Goal: Task Accomplishment & Management: Use online tool/utility

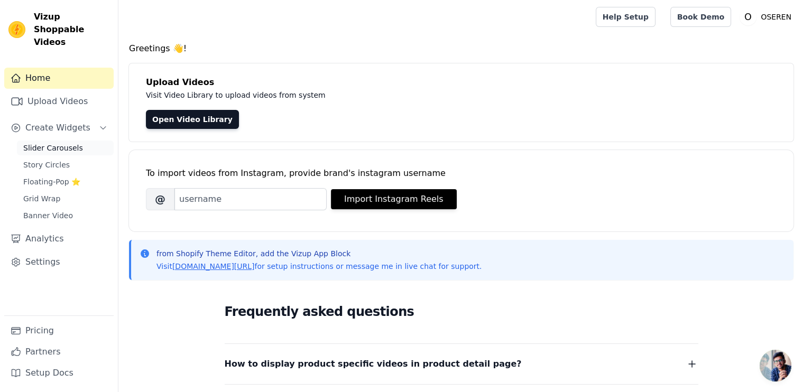
click at [75, 141] on link "Slider Carousels" at bounding box center [65, 148] width 97 height 15
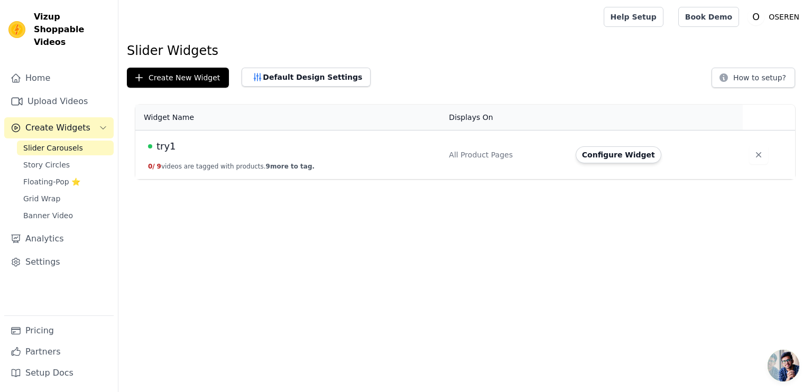
click at [158, 145] on span "try1" at bounding box center [167, 146] width 20 height 15
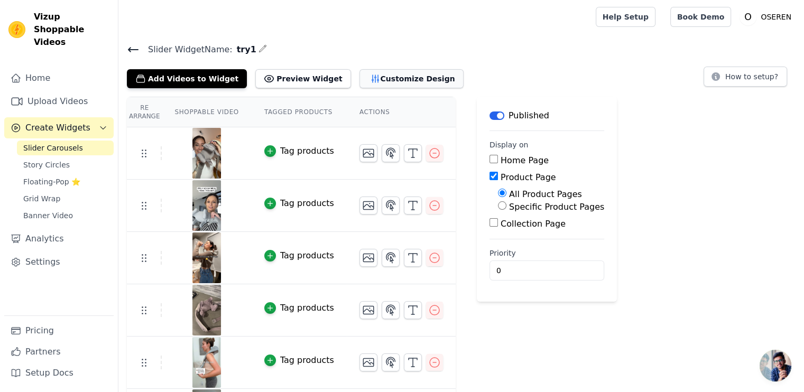
click at [374, 84] on button "Customize Design" at bounding box center [412, 78] width 104 height 19
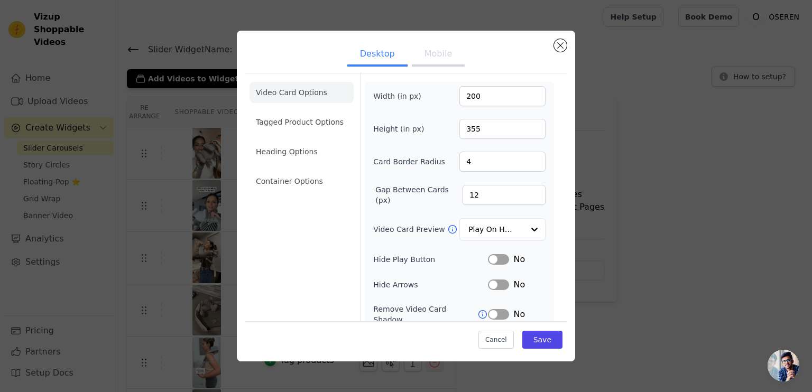
click at [497, 260] on button "Label" at bounding box center [498, 259] width 21 height 11
click at [498, 260] on button "Label" at bounding box center [498, 259] width 21 height 11
click at [474, 224] on input "Video Card Preview" at bounding box center [496, 229] width 54 height 21
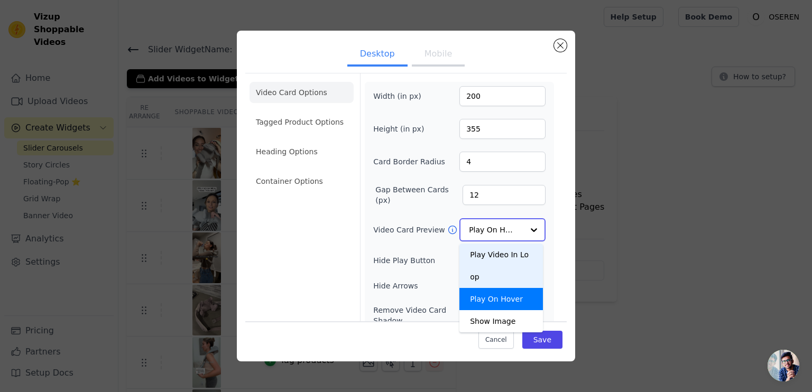
click at [496, 262] on div "Play Video In Loop" at bounding box center [501, 266] width 84 height 44
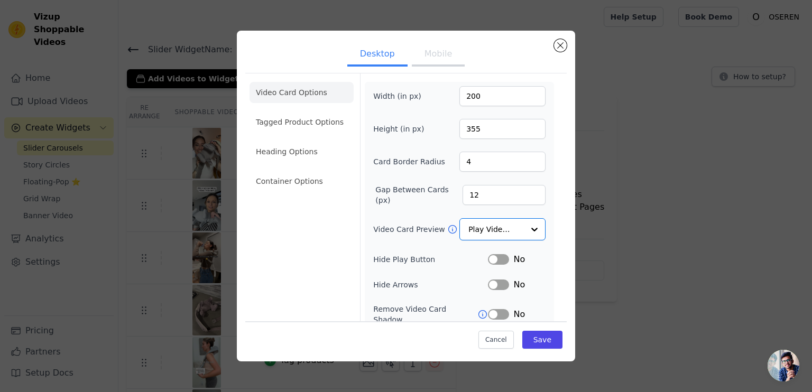
click at [436, 55] on button "Mobile" at bounding box center [438, 54] width 53 height 23
click at [495, 232] on input "Video Card Preview" at bounding box center [496, 229] width 54 height 21
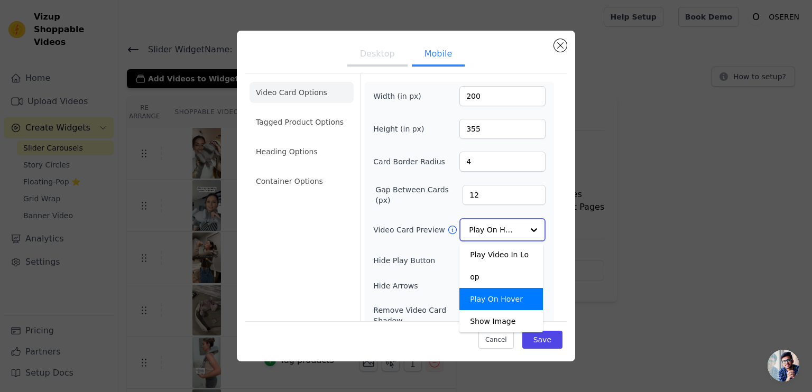
click at [495, 232] on input "Video Card Preview" at bounding box center [496, 229] width 54 height 21
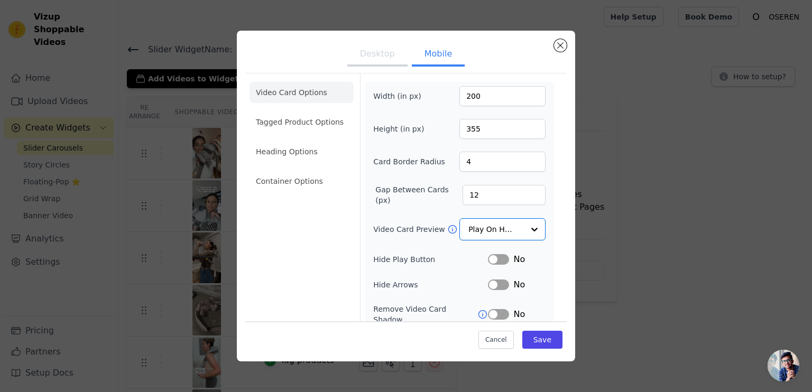
click at [384, 48] on button "Desktop" at bounding box center [377, 54] width 60 height 23
click at [484, 231] on input "Video Card Preview" at bounding box center [496, 229] width 54 height 21
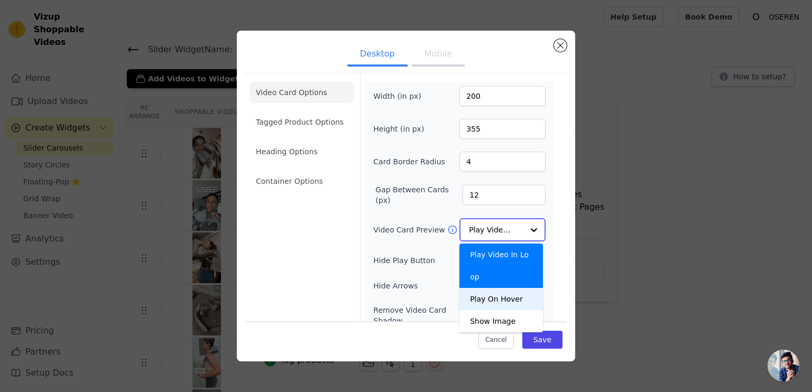
click at [490, 288] on div "Play On Hover" at bounding box center [501, 299] width 84 height 22
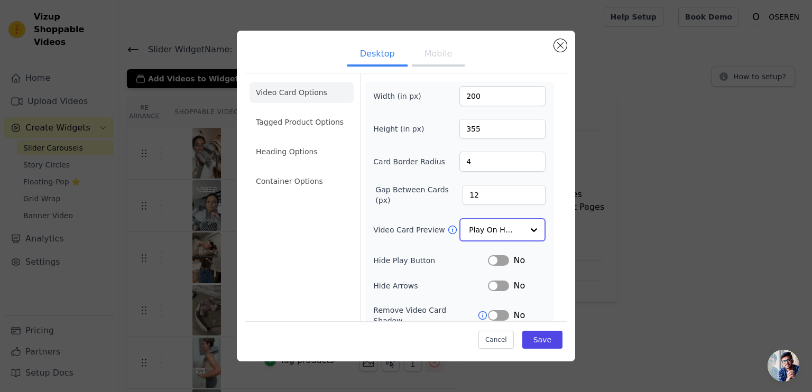
scroll to position [70, 0]
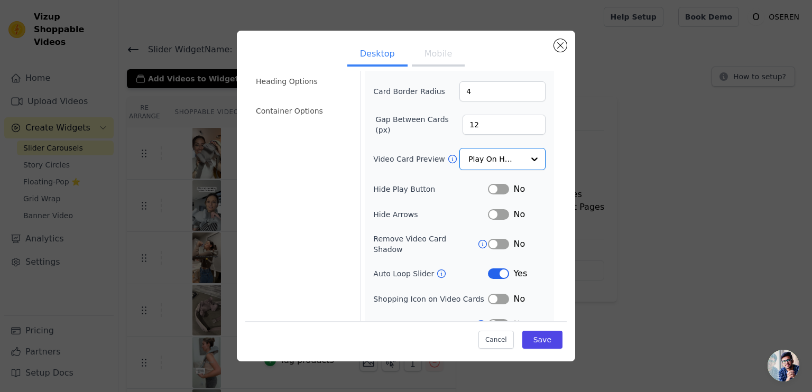
click at [436, 269] on icon at bounding box center [441, 274] width 11 height 11
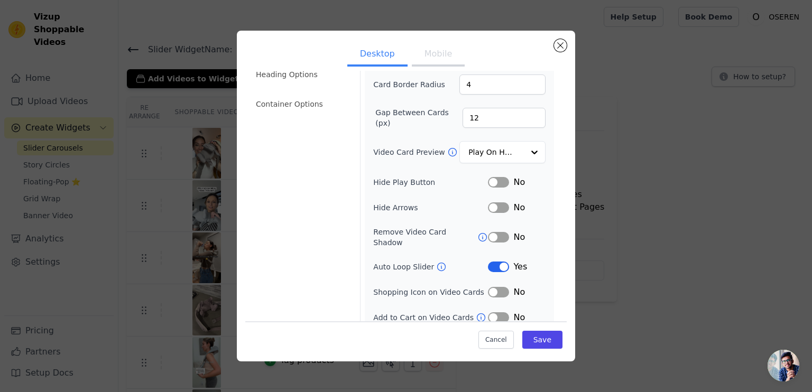
click at [428, 52] on button "Mobile" at bounding box center [438, 54] width 53 height 23
click at [388, 60] on button "Desktop" at bounding box center [377, 54] width 60 height 23
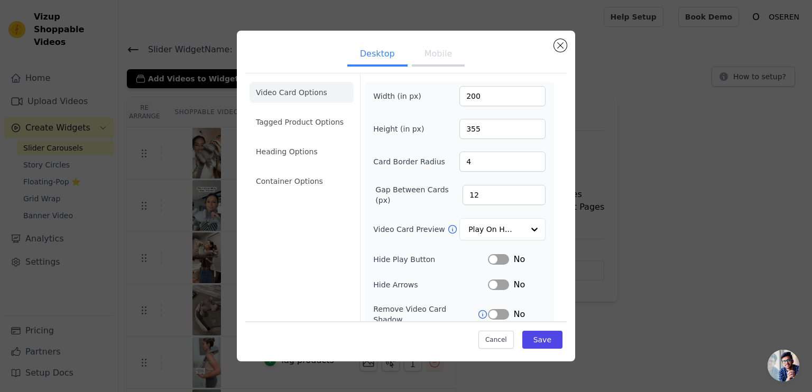
click at [431, 58] on button "Mobile" at bounding box center [438, 54] width 53 height 23
click at [307, 122] on li "Tagged Product Options" at bounding box center [302, 122] width 104 height 21
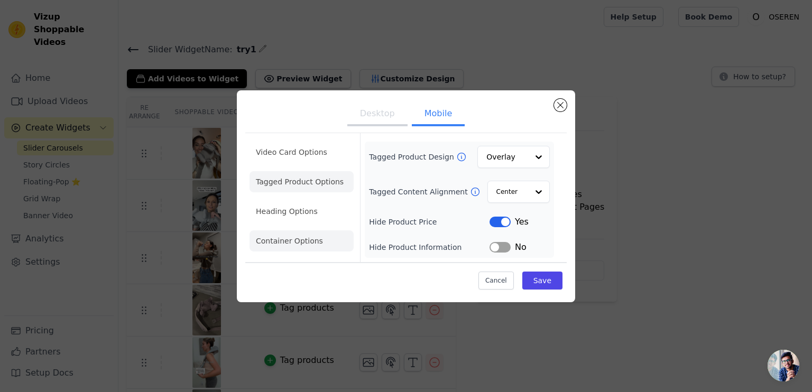
click at [316, 238] on li "Container Options" at bounding box center [302, 241] width 104 height 21
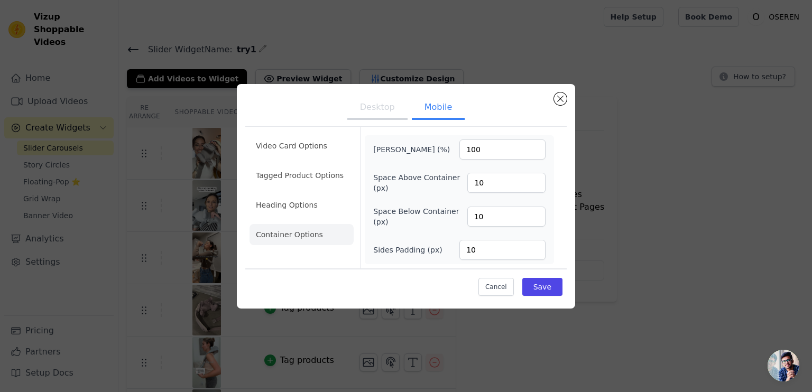
click at [390, 108] on button "Desktop" at bounding box center [377, 108] width 60 height 23
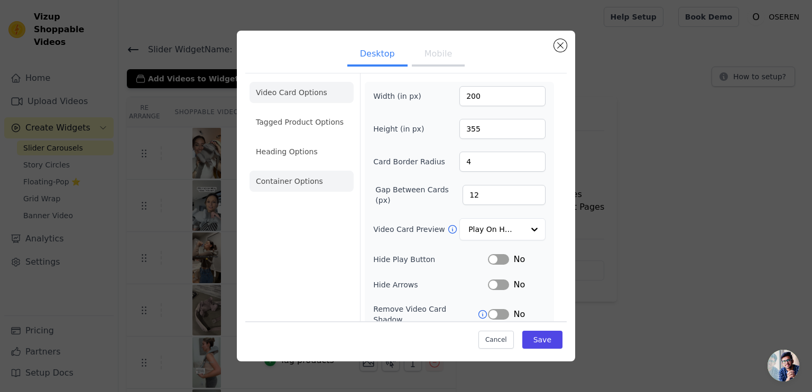
click at [292, 175] on li "Container Options" at bounding box center [302, 181] width 104 height 21
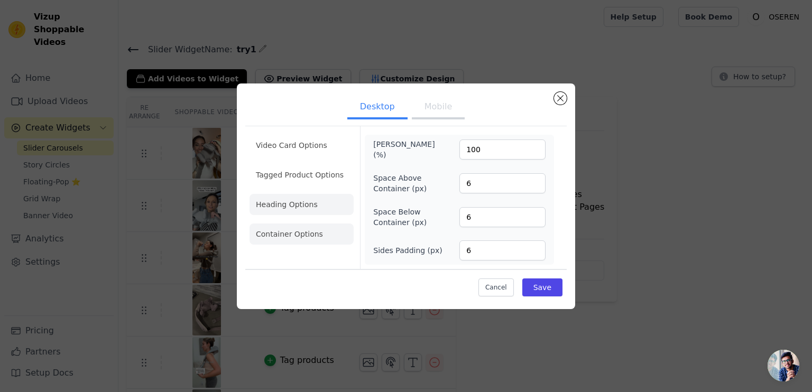
click at [312, 208] on li "Heading Options" at bounding box center [302, 204] width 104 height 21
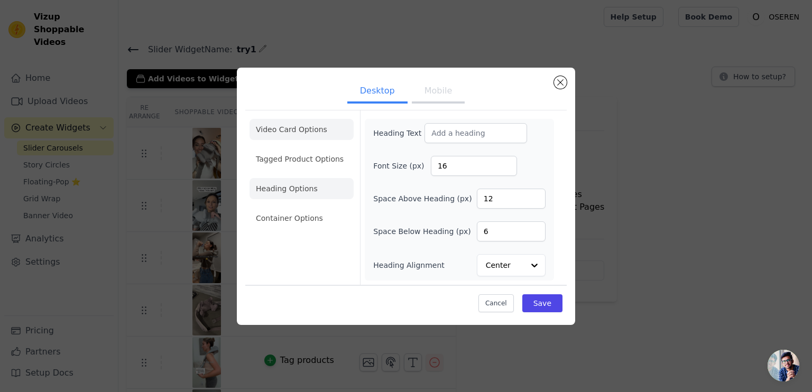
click at [314, 135] on li "Video Card Options" at bounding box center [302, 129] width 104 height 21
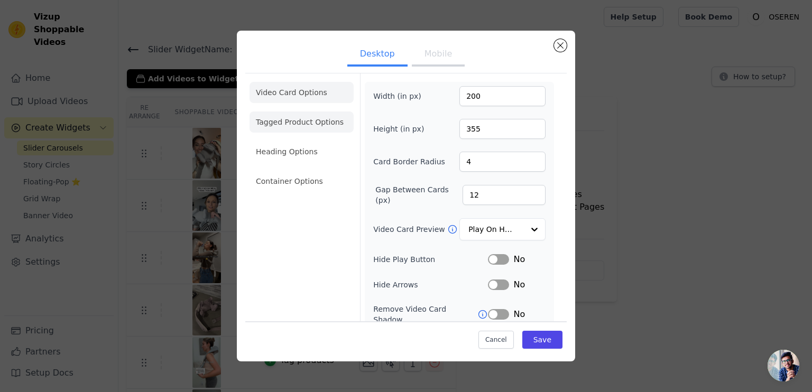
click at [295, 123] on li "Tagged Product Options" at bounding box center [302, 122] width 104 height 21
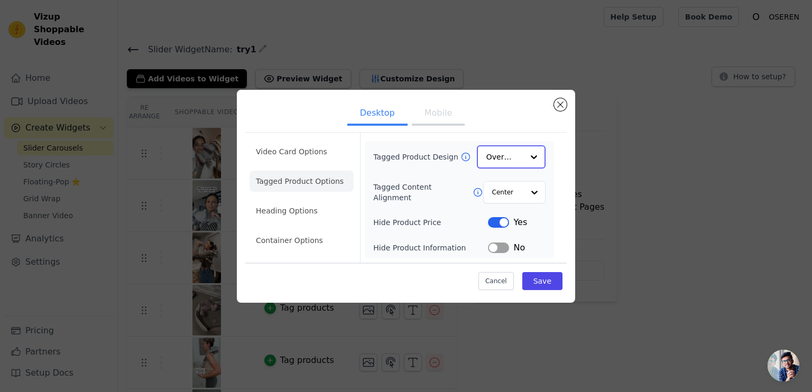
click at [522, 150] on input "Tagged Product Design" at bounding box center [504, 156] width 37 height 21
click at [523, 151] on input "Tagged Product Design" at bounding box center [504, 156] width 37 height 21
click at [504, 195] on input "Tagged Content Alignment" at bounding box center [508, 191] width 32 height 21
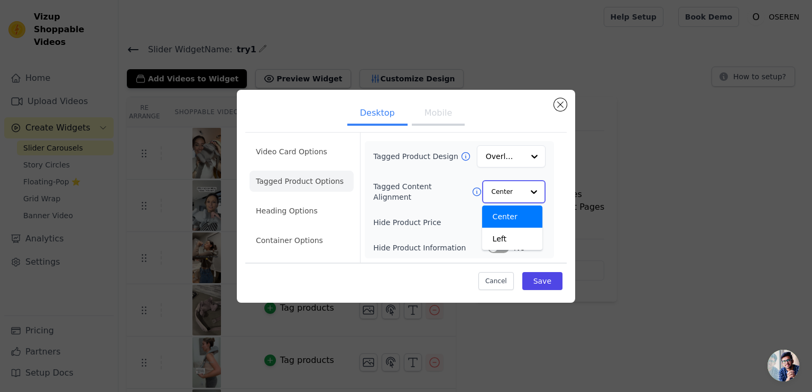
click at [504, 196] on input "Tagged Content Alignment" at bounding box center [508, 191] width 32 height 21
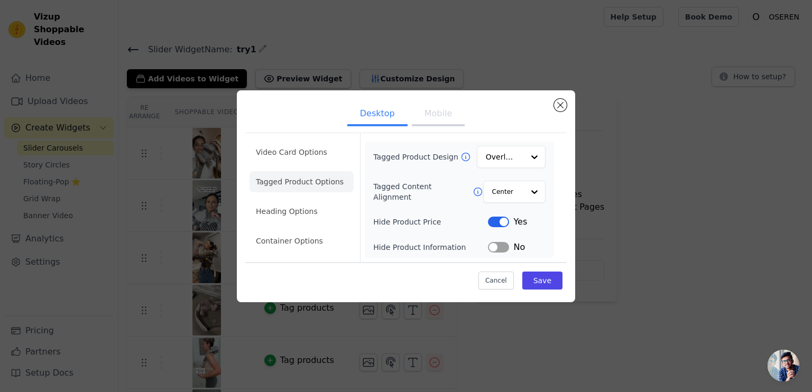
click at [427, 118] on button "Mobile" at bounding box center [438, 114] width 53 height 23
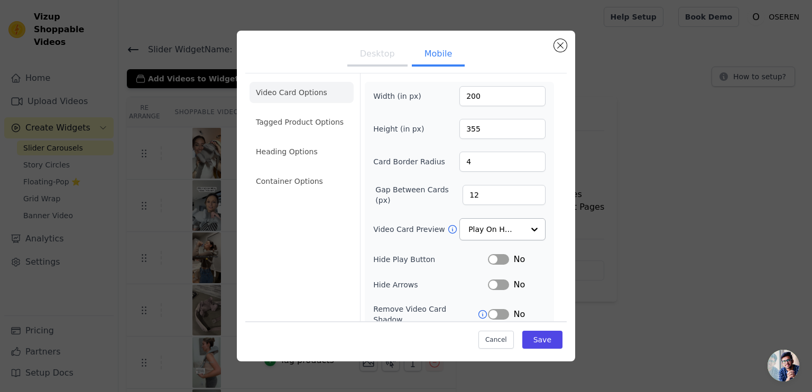
scroll to position [103, 0]
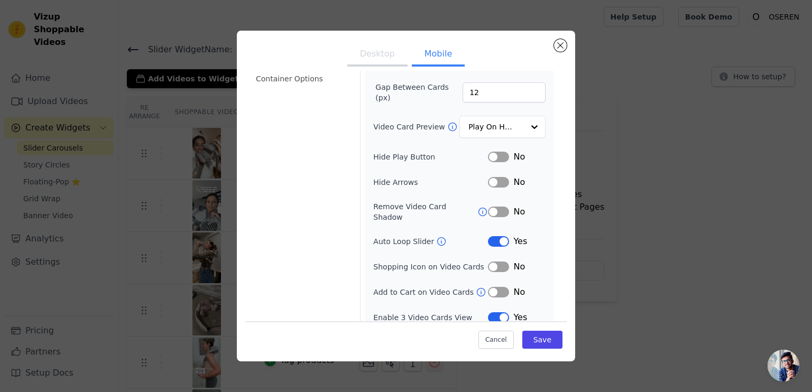
click at [374, 62] on button "Desktop" at bounding box center [377, 54] width 60 height 23
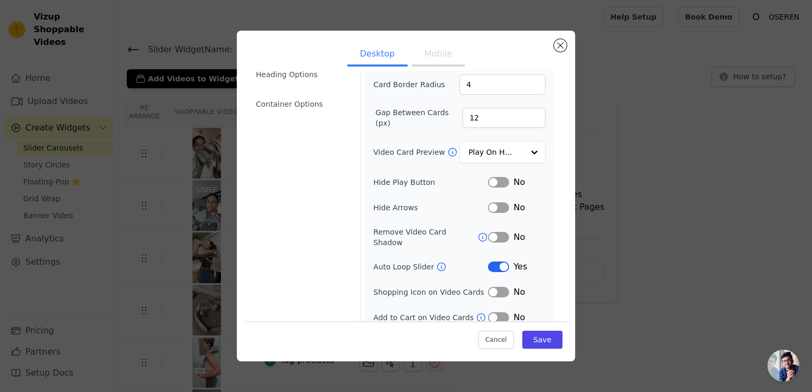
scroll to position [0, 0]
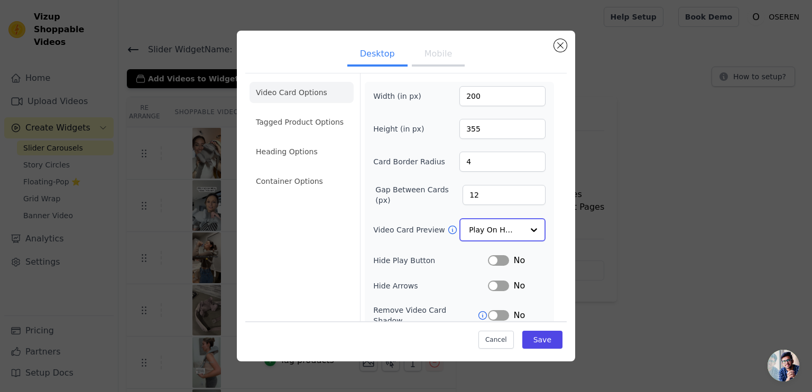
click at [479, 228] on input "Video Card Preview" at bounding box center [496, 229] width 54 height 21
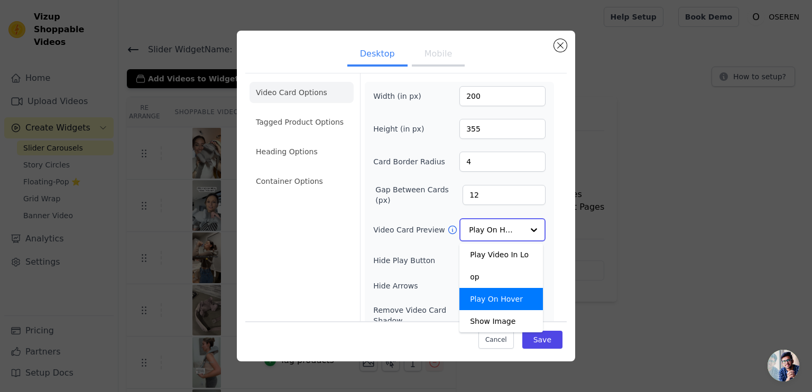
click at [479, 228] on input "Video Card Preview" at bounding box center [496, 229] width 54 height 21
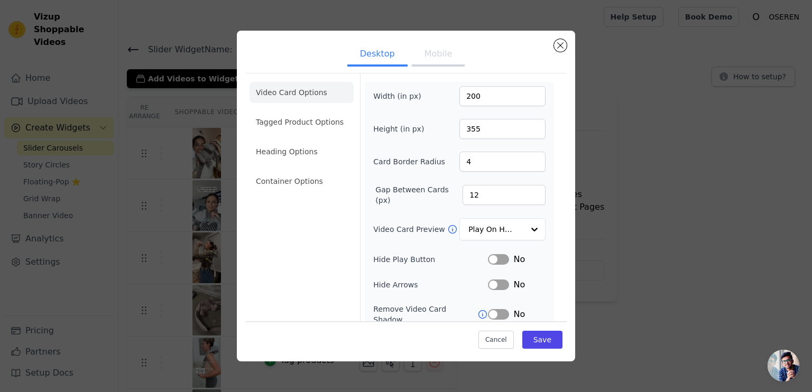
click at [438, 54] on button "Mobile" at bounding box center [438, 54] width 53 height 23
click at [365, 65] on button "Desktop" at bounding box center [377, 54] width 60 height 23
click at [479, 164] on input "4" at bounding box center [502, 162] width 86 height 20
click at [316, 119] on li "Tagged Product Options" at bounding box center [302, 122] width 104 height 21
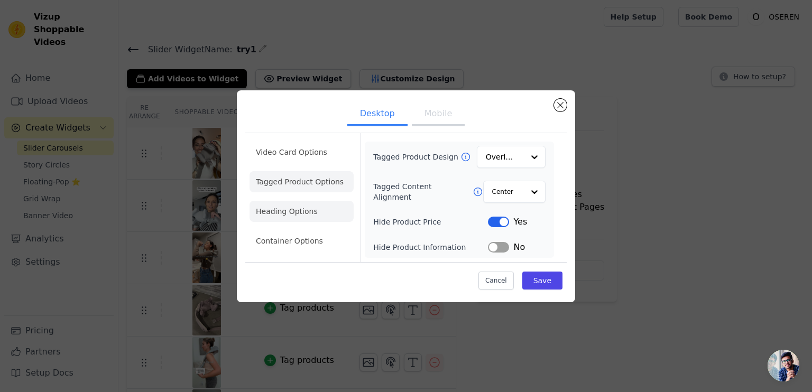
click at [321, 207] on li "Heading Options" at bounding box center [302, 211] width 104 height 21
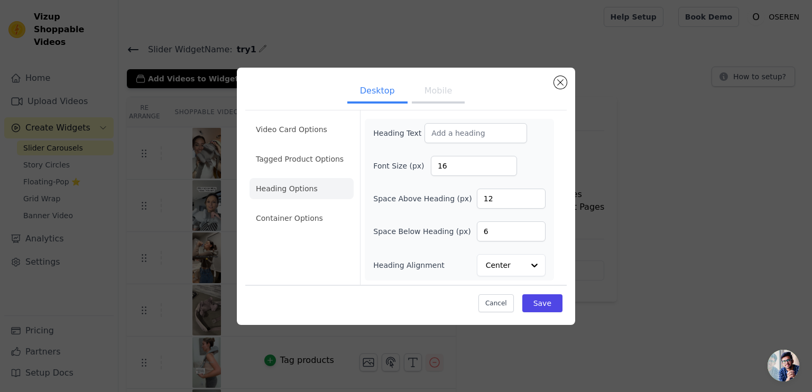
click at [330, 229] on ul "Video Card Options Tagged Product Options Heading Options Container Options" at bounding box center [302, 174] width 104 height 118
click at [328, 226] on li "Container Options" at bounding box center [302, 218] width 104 height 21
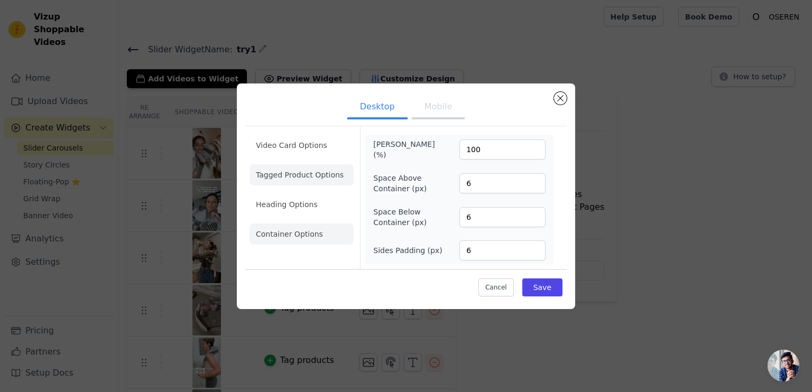
click at [325, 177] on li "Tagged Product Options" at bounding box center [302, 174] width 104 height 21
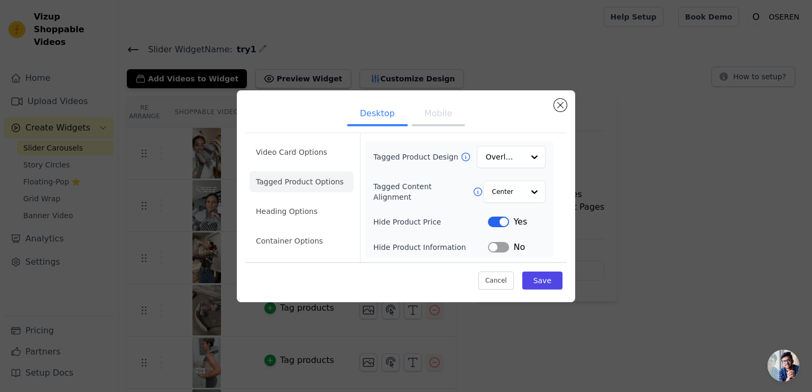
click at [569, 99] on div "Desktop Mobile Video Card Options Tagged Product Options Heading Options Contai…" at bounding box center [406, 196] width 338 height 212
click at [565, 100] on ul "Desktop Mobile" at bounding box center [405, 115] width 321 height 32
click at [564, 109] on button "Close modal" at bounding box center [560, 105] width 13 height 13
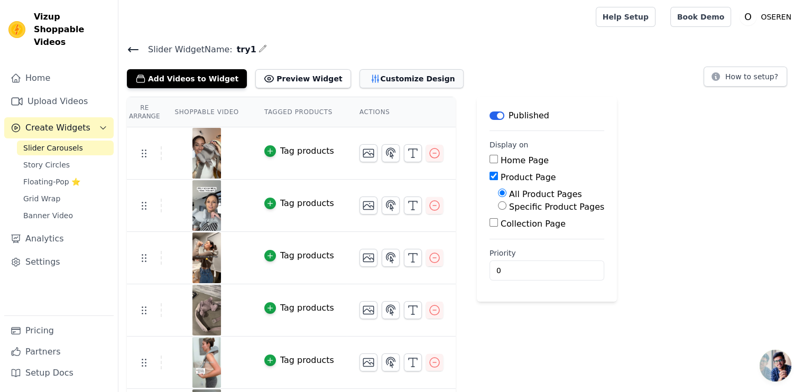
click at [360, 80] on button "Customize Design" at bounding box center [412, 78] width 104 height 19
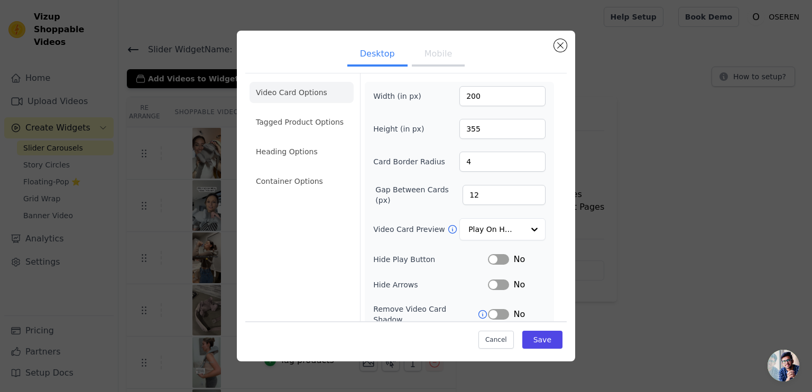
click at [306, 132] on li "Tagged Product Options" at bounding box center [302, 122] width 104 height 21
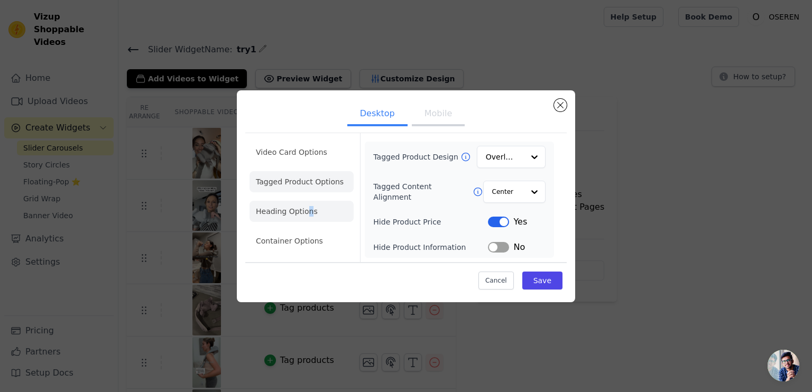
click at [308, 203] on li "Heading Options" at bounding box center [302, 211] width 104 height 21
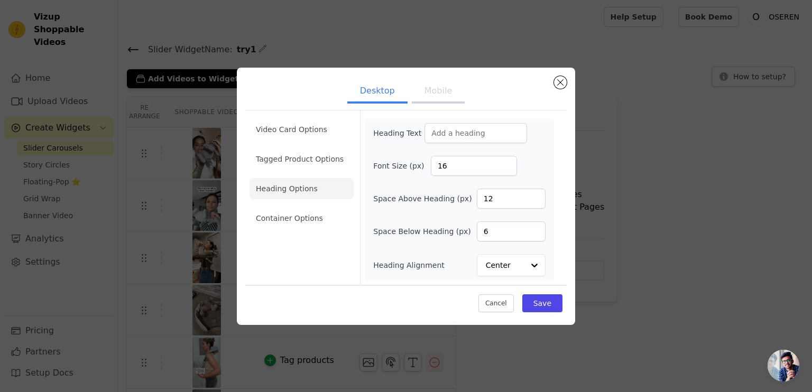
click at [307, 252] on div "Video Card Options Tagged Product Options Heading Options Container Options" at bounding box center [302, 198] width 104 height 174
click at [468, 138] on input "Heading Text" at bounding box center [476, 133] width 103 height 20
click at [453, 132] on input "Heading Text" at bounding box center [476, 133] width 103 height 20
type input "What Moms Say About HugWrap"
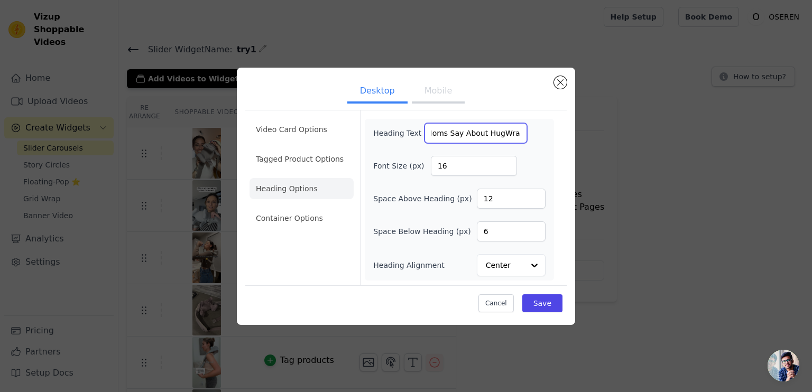
scroll to position [0, 0]
click at [531, 298] on button "Save" at bounding box center [542, 304] width 40 height 18
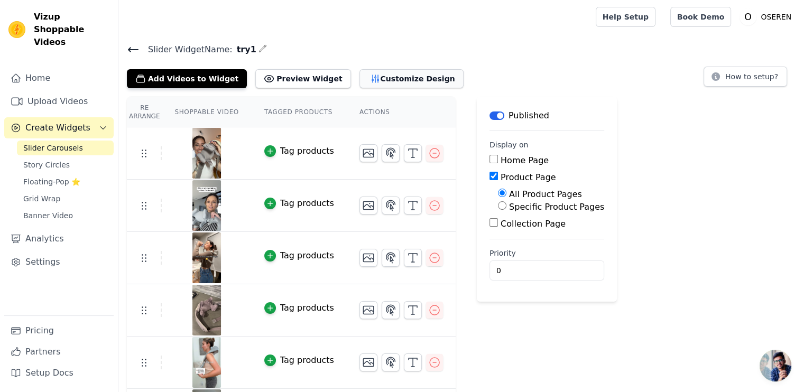
click at [378, 78] on button "Customize Design" at bounding box center [412, 78] width 104 height 19
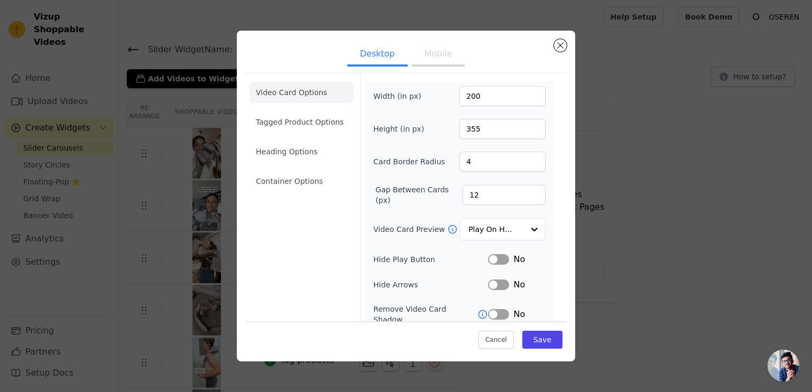
click at [428, 56] on button "Mobile" at bounding box center [438, 54] width 53 height 23
click at [211, 97] on div "Desktop Mobile Video Card Options Tagged Product Options Heading Options Contai…" at bounding box center [406, 196] width 778 height 365
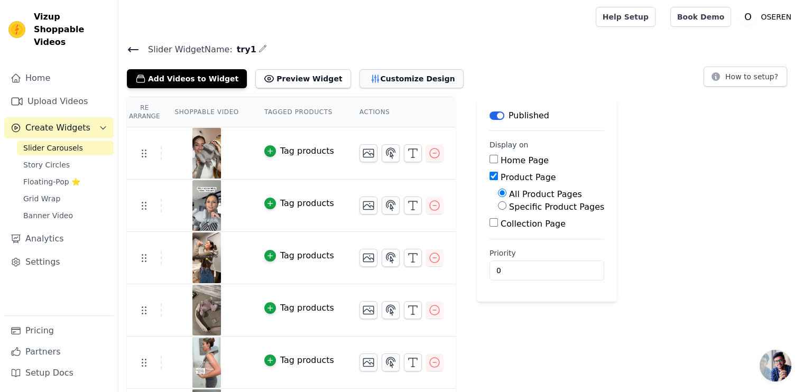
click at [368, 80] on button "Customize Design" at bounding box center [412, 78] width 104 height 19
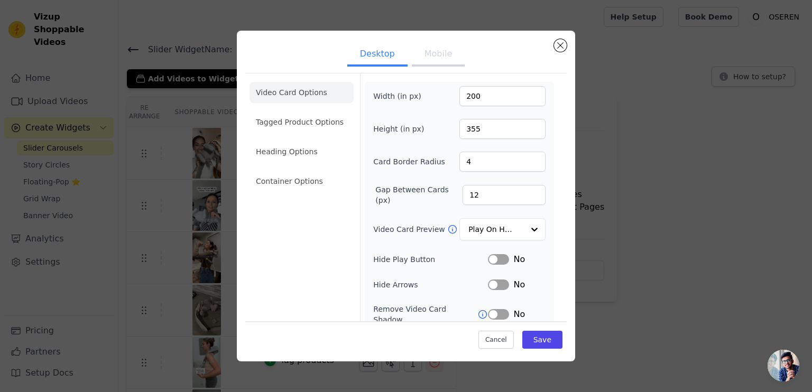
click at [413, 59] on button "Mobile" at bounding box center [438, 54] width 53 height 23
click at [378, 59] on button "Desktop" at bounding box center [377, 54] width 60 height 23
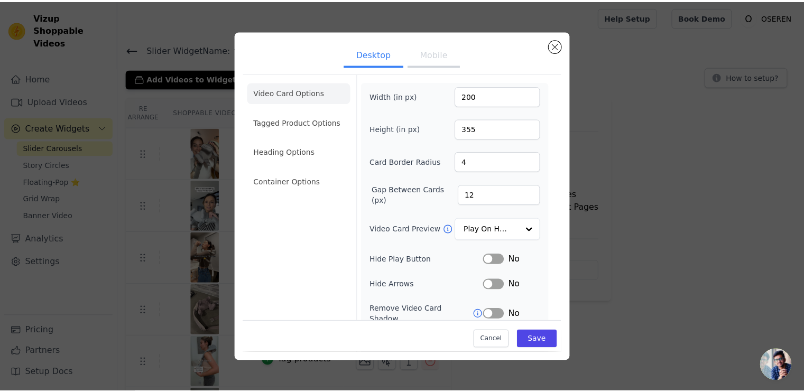
scroll to position [77, 0]
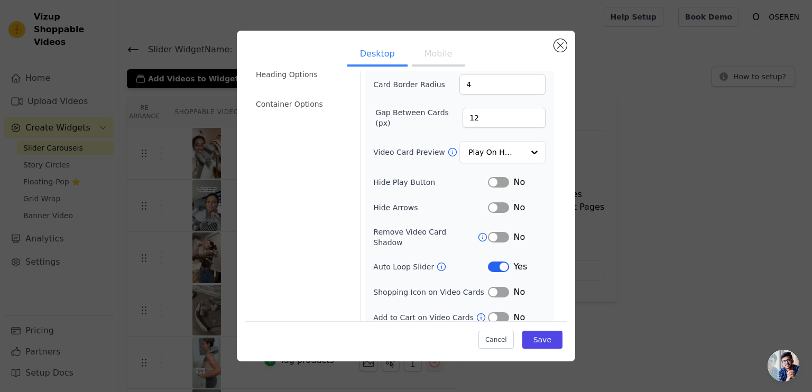
click at [166, 226] on div "Desktop Mobile Video Card Options Tagged Product Options Heading Options Contai…" at bounding box center [406, 196] width 778 height 365
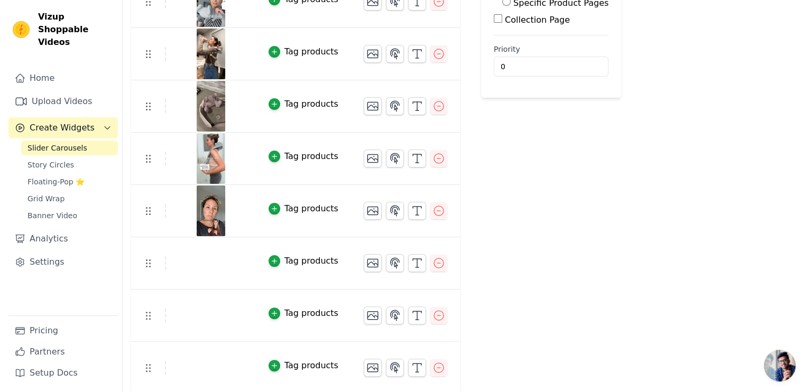
scroll to position [0, 0]
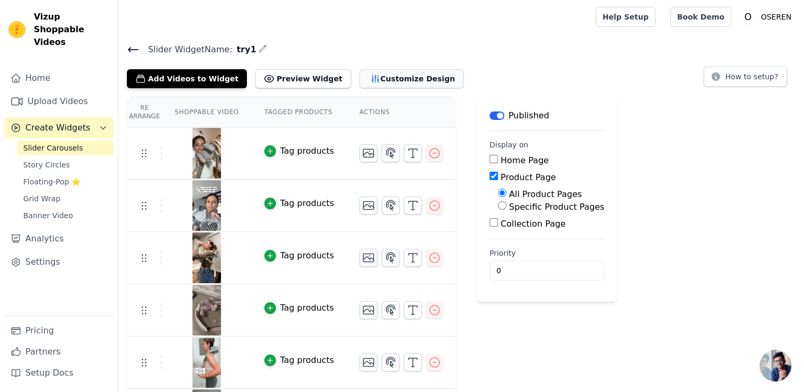
click at [370, 81] on icon "button" at bounding box center [375, 78] width 11 height 11
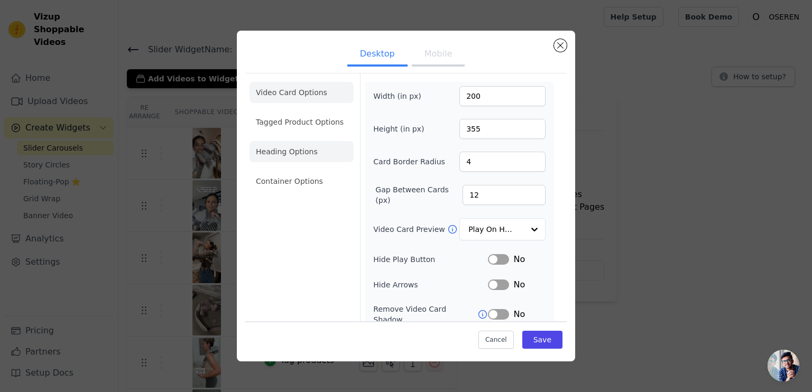
click at [300, 154] on li "Heading Options" at bounding box center [302, 151] width 104 height 21
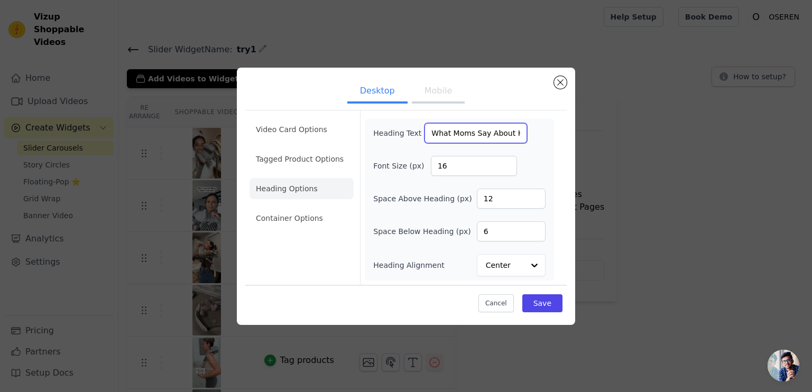
click at [463, 134] on input "What Moms Say About HugWrap" at bounding box center [476, 133] width 103 height 20
click at [441, 95] on button "Mobile" at bounding box center [438, 91] width 53 height 23
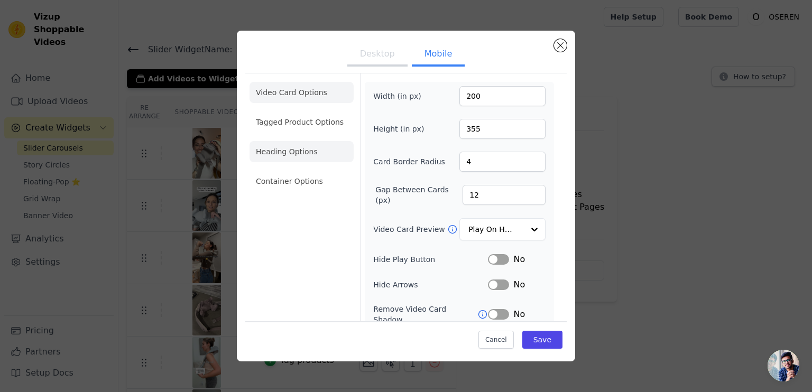
click at [299, 151] on li "Heading Options" at bounding box center [302, 151] width 104 height 21
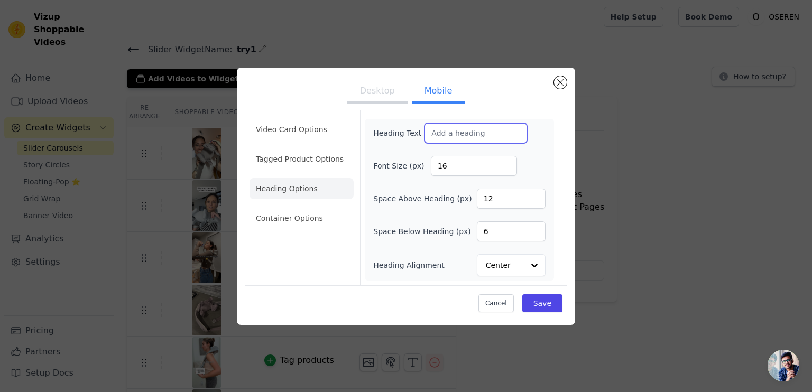
click at [482, 133] on input "Heading Text" at bounding box center [476, 133] width 103 height 20
paste input "What Moms Say About HugWrap"
type input "What Moms Say About HugWrap"
click at [554, 302] on button "Save" at bounding box center [542, 304] width 40 height 18
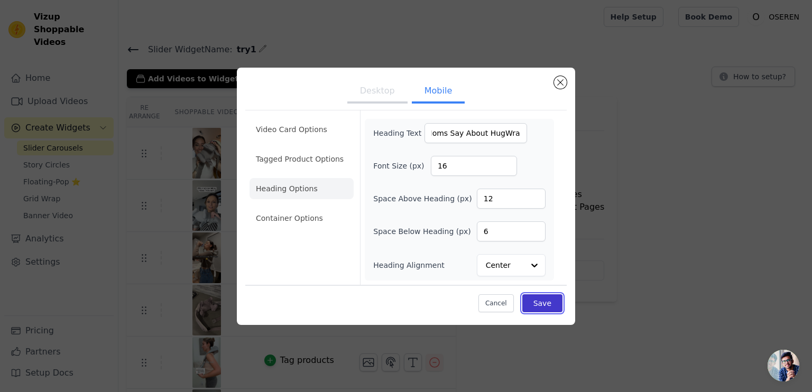
scroll to position [0, 0]
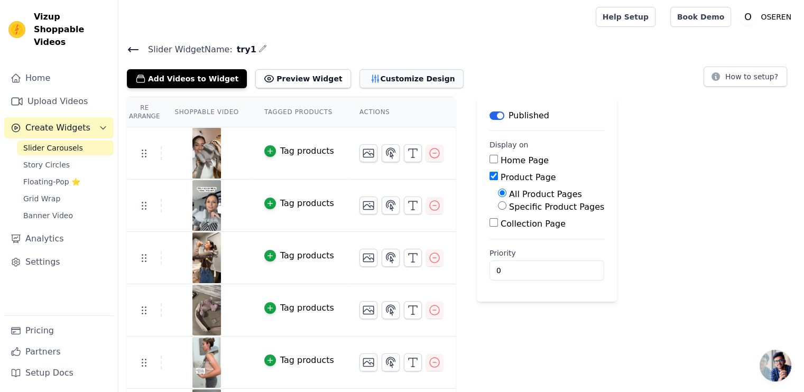
click at [372, 76] on button "Customize Design" at bounding box center [412, 78] width 104 height 19
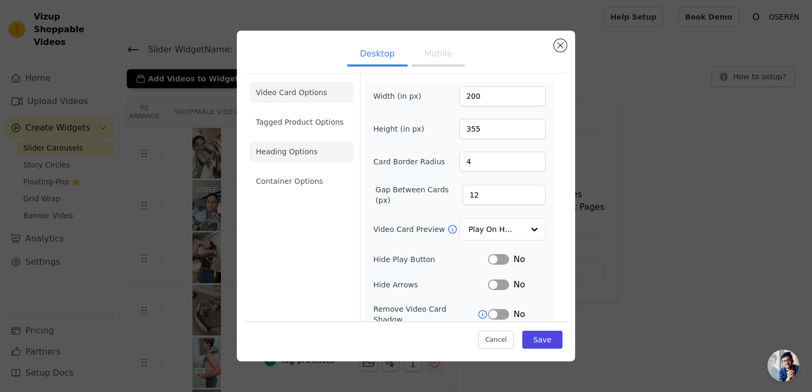
click at [288, 148] on li "Heading Options" at bounding box center [302, 151] width 104 height 21
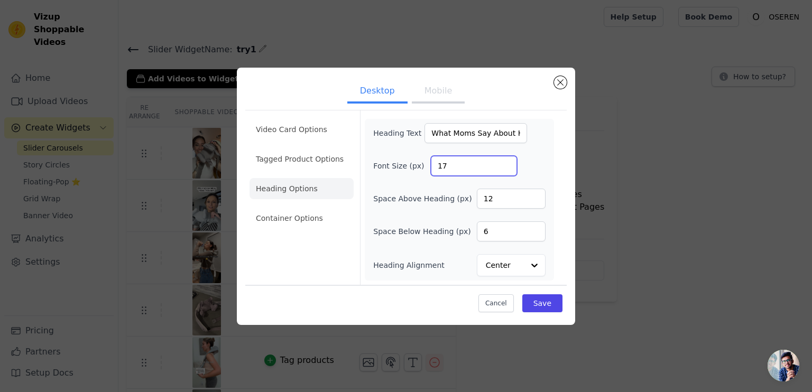
click at [505, 162] on input "17" at bounding box center [474, 166] width 86 height 20
click at [505, 162] on input "18" at bounding box center [474, 166] width 86 height 20
click at [505, 162] on input "19" at bounding box center [474, 166] width 86 height 20
type input "20"
click at [505, 162] on input "20" at bounding box center [474, 166] width 86 height 20
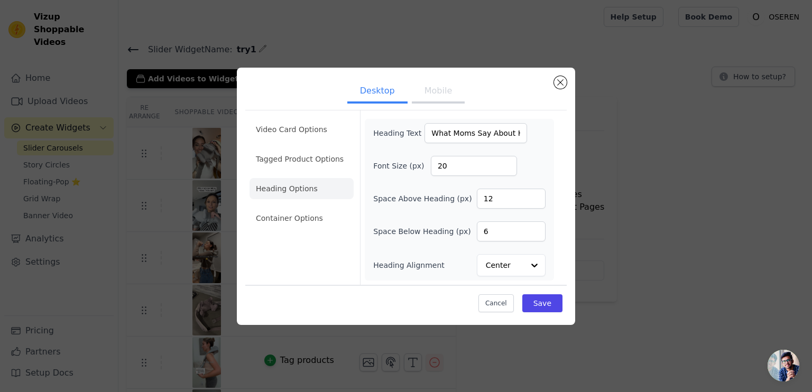
click at [428, 95] on button "Mobile" at bounding box center [438, 91] width 53 height 23
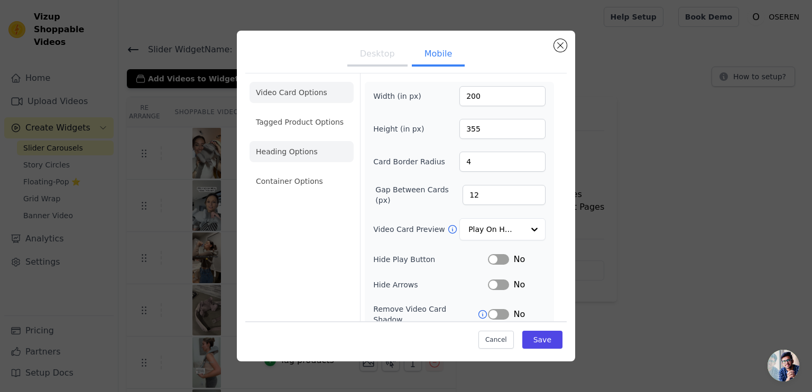
click at [316, 160] on li "Heading Options" at bounding box center [302, 151] width 104 height 21
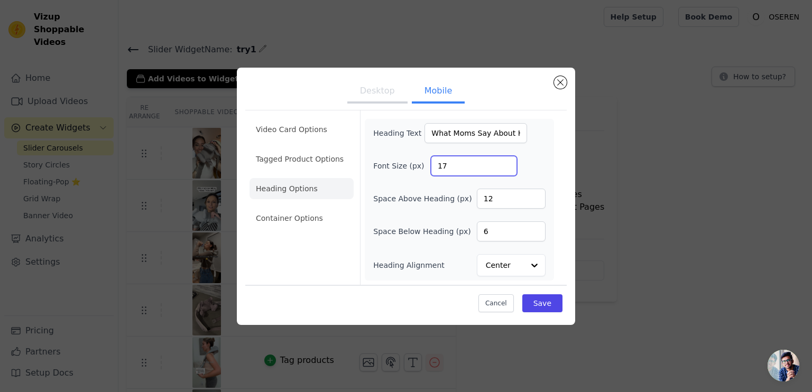
click at [509, 162] on input "17" at bounding box center [474, 166] width 86 height 20
click at [509, 162] on input "18" at bounding box center [474, 166] width 86 height 20
click at [509, 162] on input "19" at bounding box center [474, 166] width 86 height 20
type input "20"
click at [509, 162] on input "20" at bounding box center [474, 166] width 86 height 20
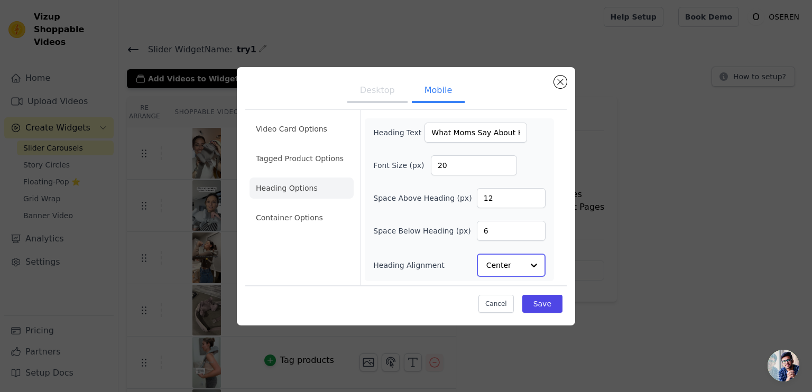
click at [505, 259] on input "Heading Alignment" at bounding box center [504, 265] width 37 height 21
click at [505, 260] on input "Heading Alignment" at bounding box center [504, 265] width 37 height 21
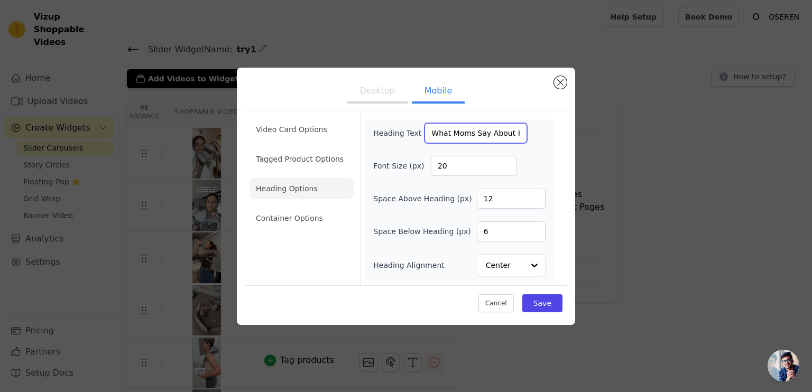
click at [466, 131] on input "What Moms Say About HugWrap" at bounding box center [476, 133] width 103 height 20
click at [484, 145] on div "Heading Text What Moms Say About HugWrap Font Size (px) 20 Space Above Heading …" at bounding box center [459, 199] width 172 height 153
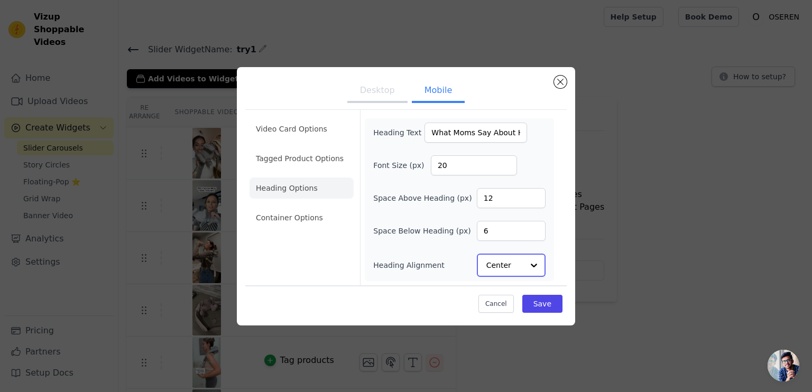
click at [500, 262] on input "Heading Alignment" at bounding box center [504, 265] width 37 height 21
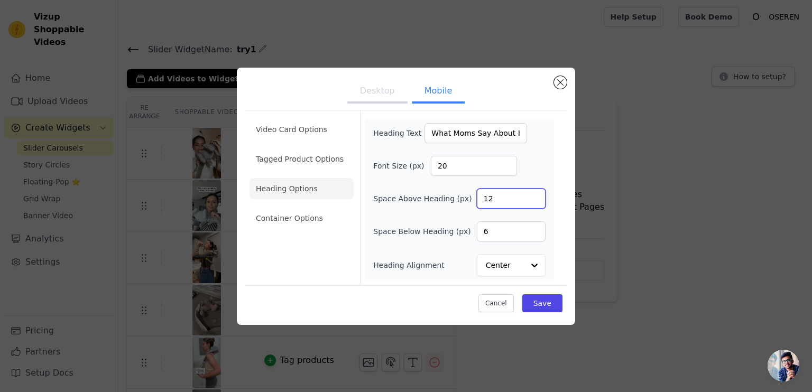
click at [500, 198] on input "12" at bounding box center [511, 199] width 69 height 20
click at [534, 304] on button "Save" at bounding box center [542, 304] width 40 height 18
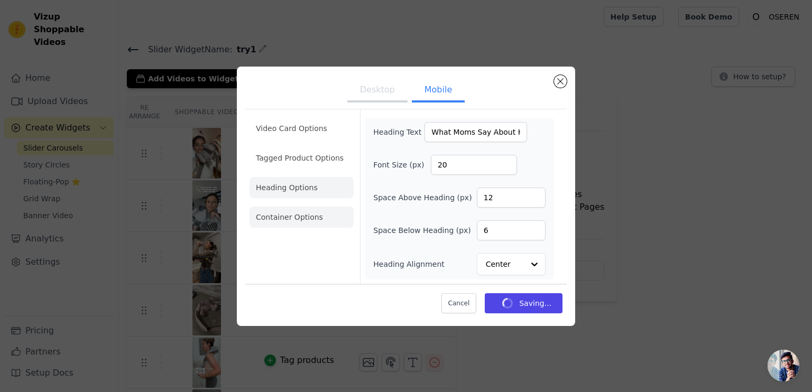
click at [295, 224] on li "Container Options" at bounding box center [302, 217] width 104 height 21
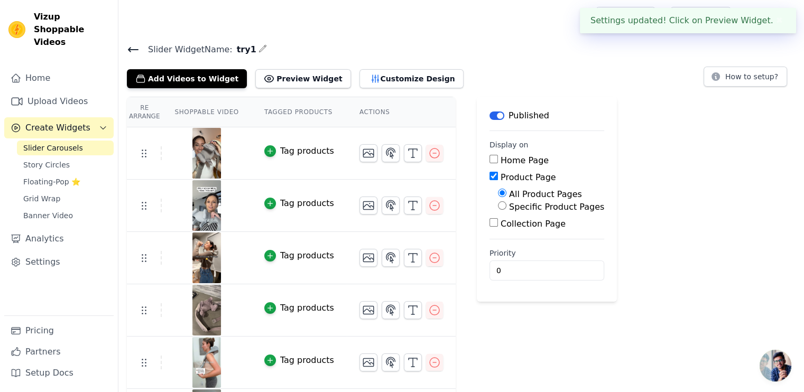
click at [292, 197] on div "Tag products" at bounding box center [307, 203] width 54 height 13
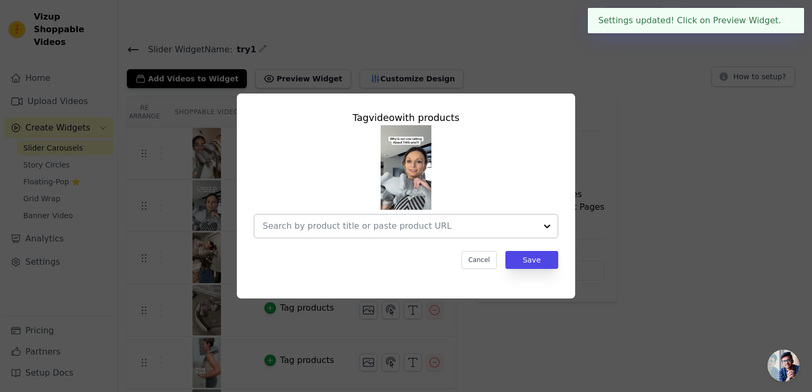
click at [481, 218] on div at bounding box center [400, 226] width 274 height 23
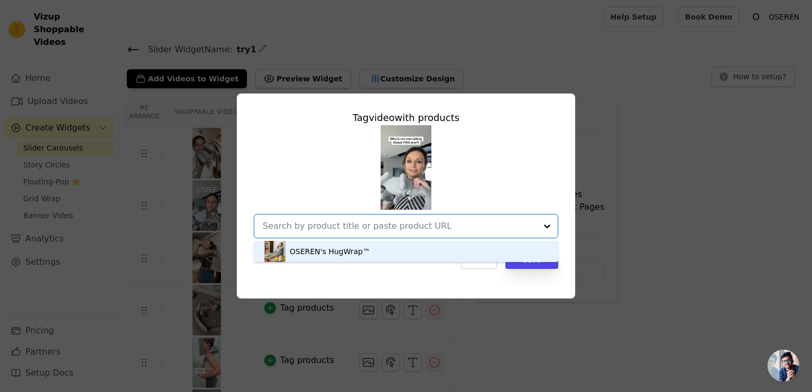
click at [446, 281] on div "Tag video with products OSEREN's HugWrap™ Option undefined, selected. You are c…" at bounding box center [406, 196] width 338 height 205
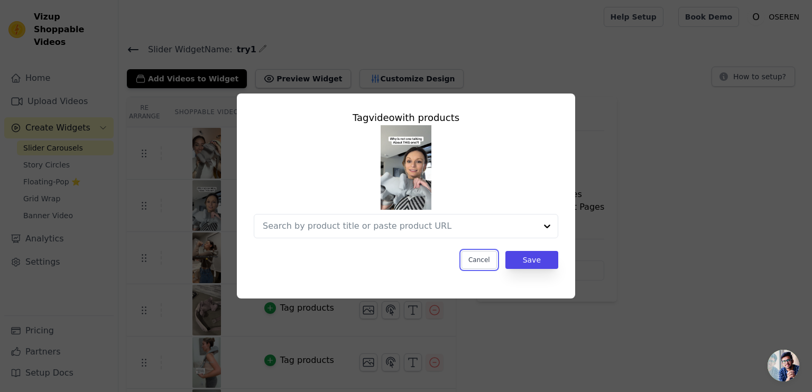
click at [489, 264] on button "Cancel" at bounding box center [479, 260] width 35 height 18
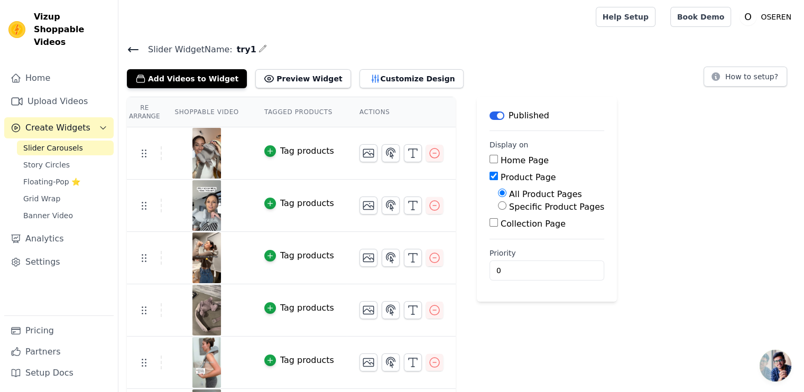
click at [199, 100] on th "Shoppable Video" at bounding box center [206, 112] width 89 height 30
click at [206, 109] on th "Shoppable Video" at bounding box center [206, 112] width 89 height 30
click at [360, 73] on button "Customize Design" at bounding box center [412, 78] width 104 height 19
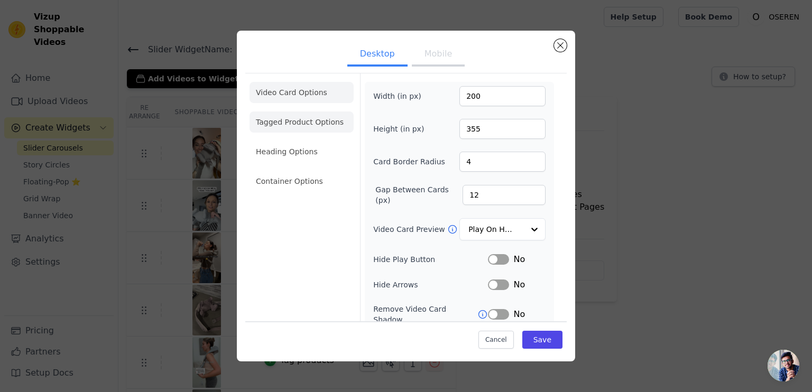
click at [307, 122] on li "Tagged Product Options" at bounding box center [302, 122] width 104 height 21
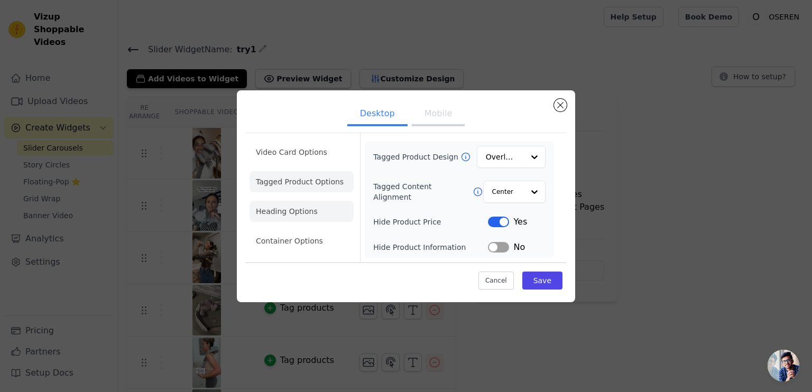
click at [314, 215] on li "Heading Options" at bounding box center [302, 211] width 104 height 21
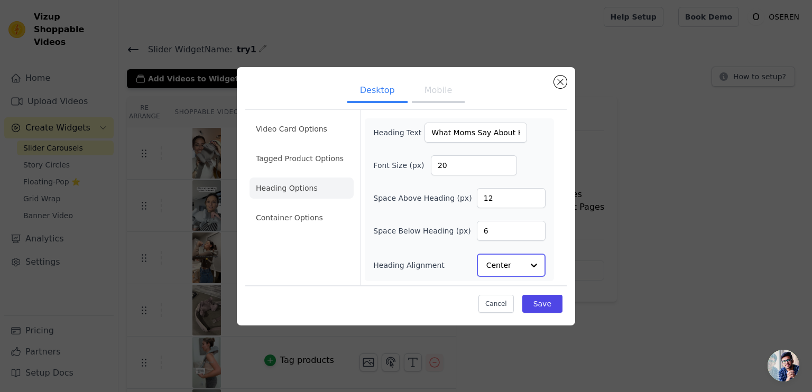
click at [490, 266] on input "Heading Alignment" at bounding box center [504, 265] width 37 height 21
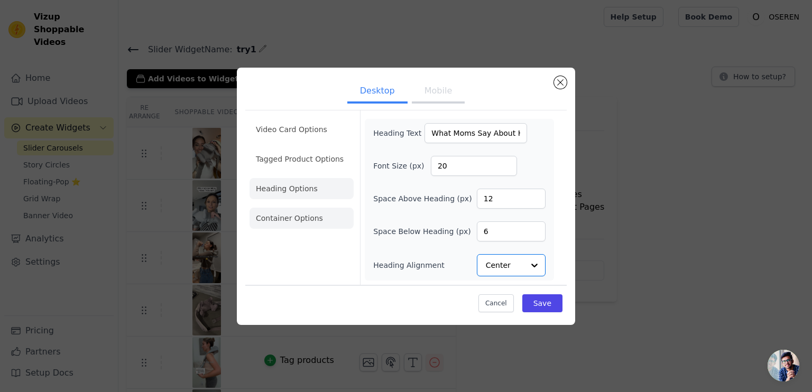
click at [267, 218] on li "Container Options" at bounding box center [302, 218] width 104 height 21
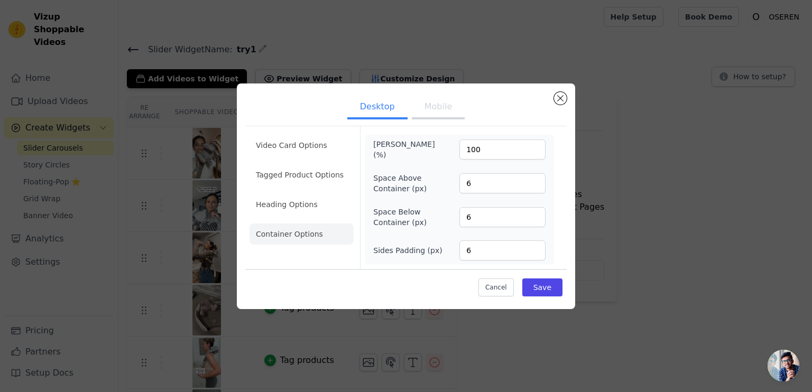
click at [427, 117] on button "Mobile" at bounding box center [438, 107] width 53 height 23
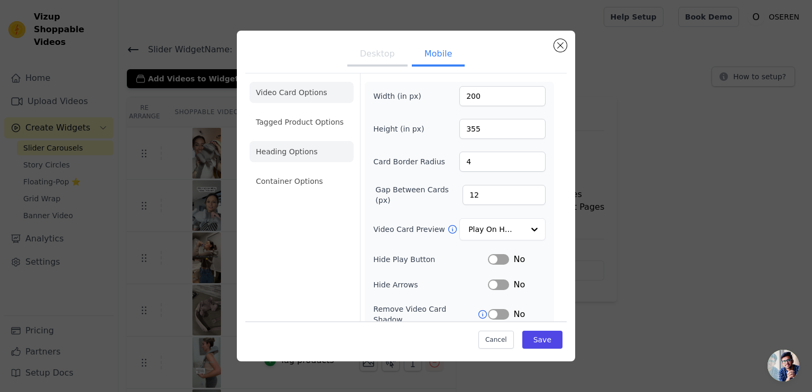
click at [315, 159] on li "Heading Options" at bounding box center [302, 151] width 104 height 21
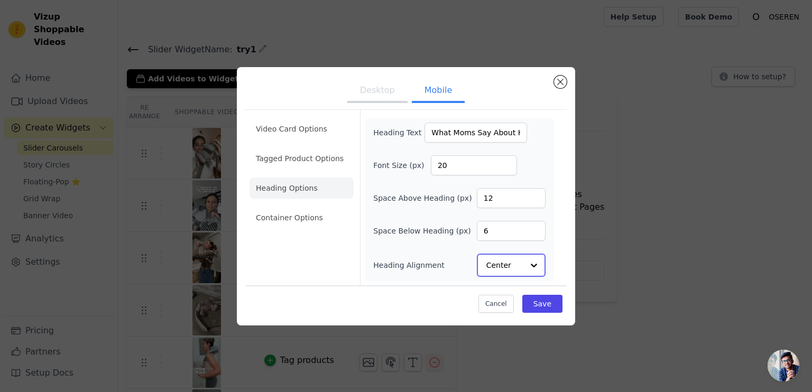
click at [516, 264] on input "Heading Alignment" at bounding box center [504, 265] width 37 height 21
click at [517, 264] on input "Heading Alignment" at bounding box center [504, 265] width 37 height 21
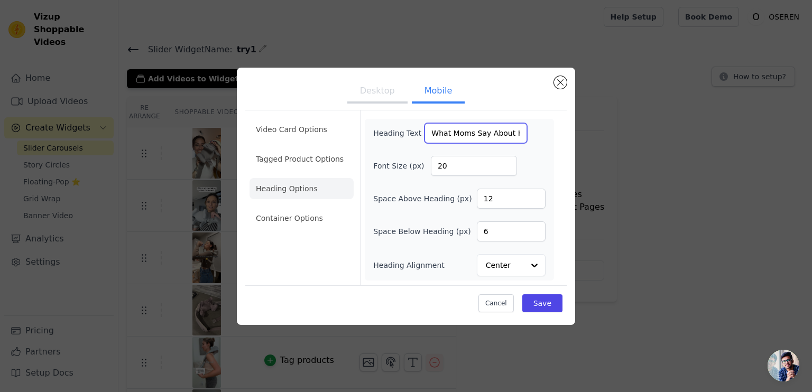
click at [444, 139] on input "What Moms Say About HugWrap" at bounding box center [476, 133] width 103 height 20
drag, startPoint x: 431, startPoint y: 135, endPoint x: 541, endPoint y: 125, distance: 110.4
click at [541, 125] on div "Heading Text What Moms Say About HugWrap" at bounding box center [459, 133] width 172 height 20
click at [542, 125] on div "Heading Text What Moms Say About HugWrap" at bounding box center [459, 133] width 172 height 20
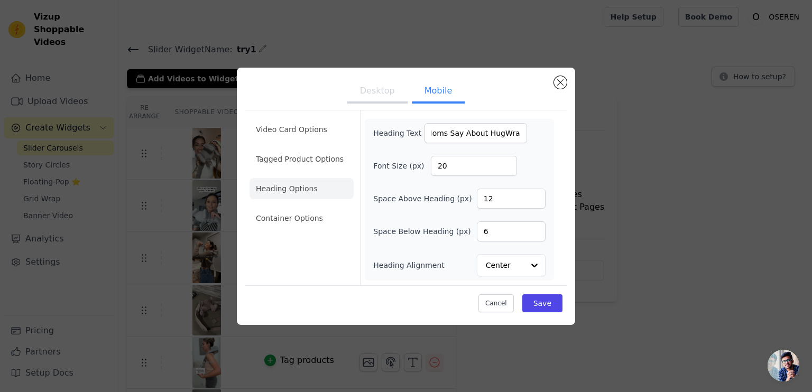
scroll to position [0, 0]
click at [308, 134] on li "Video Card Options" at bounding box center [302, 129] width 104 height 21
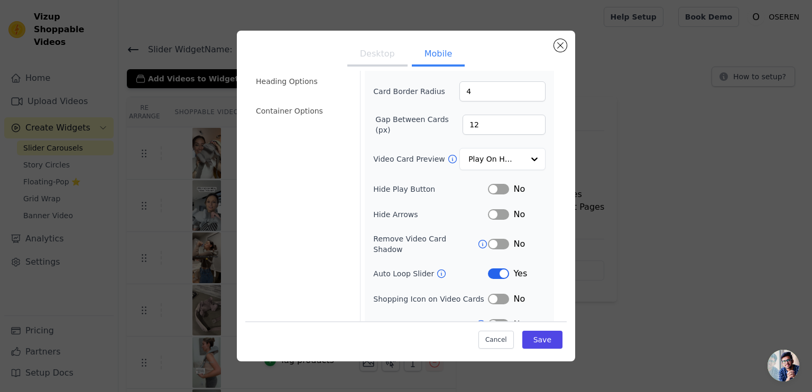
scroll to position [103, 0]
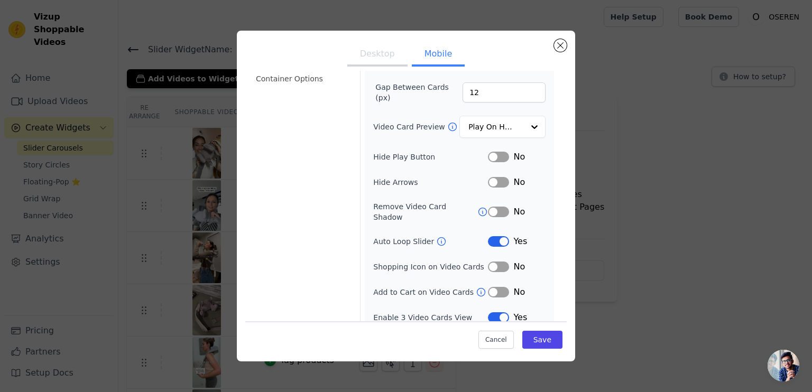
click at [438, 238] on icon at bounding box center [442, 242] width 8 height 8
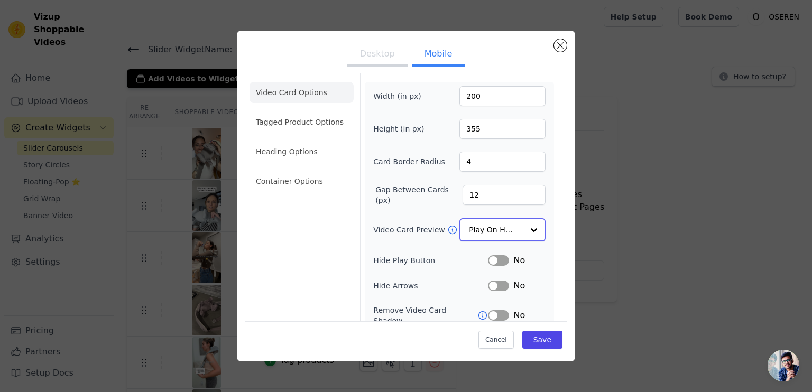
click at [514, 226] on input "Video Card Preview" at bounding box center [496, 229] width 54 height 21
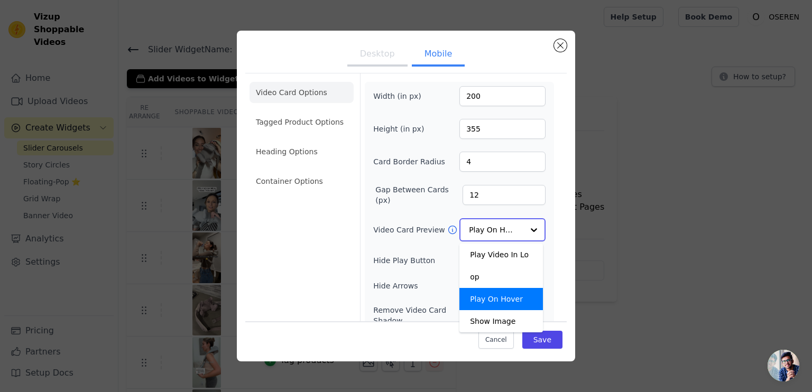
click at [514, 226] on input "Video Card Preview" at bounding box center [496, 229] width 54 height 21
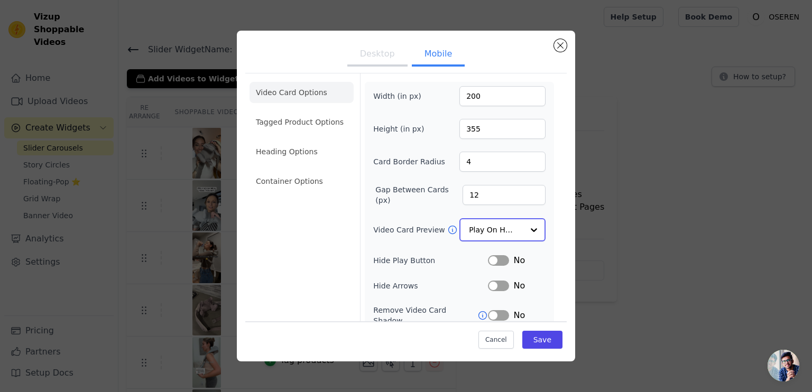
click at [488, 230] on input "Video Card Preview" at bounding box center [496, 229] width 54 height 21
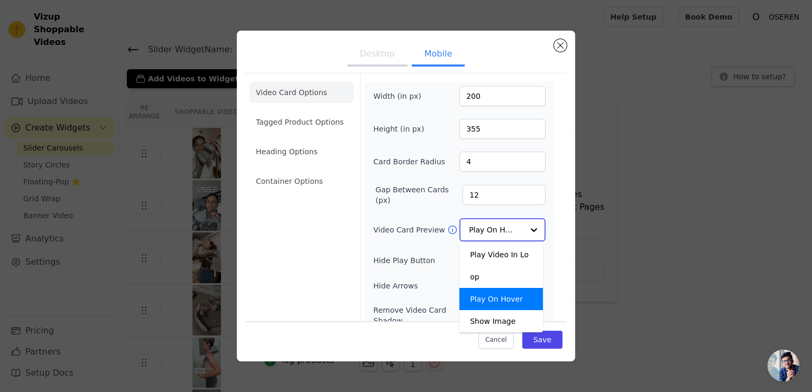
click at [488, 230] on input "Video Card Preview" at bounding box center [496, 229] width 54 height 21
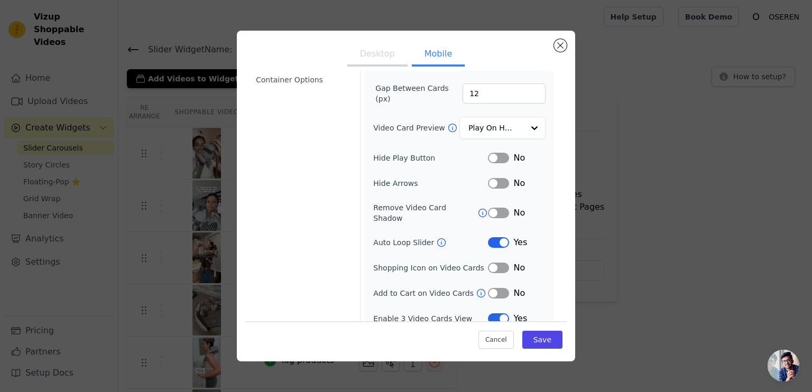
scroll to position [103, 0]
click at [361, 58] on button "Desktop" at bounding box center [377, 54] width 60 height 23
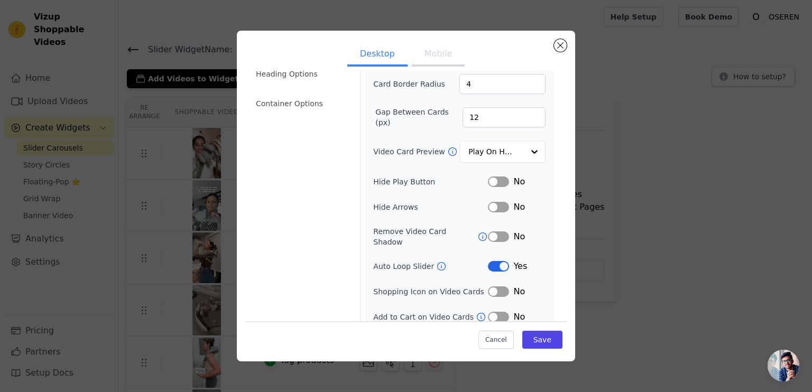
scroll to position [77, 0]
